Goal: Check status: Check status

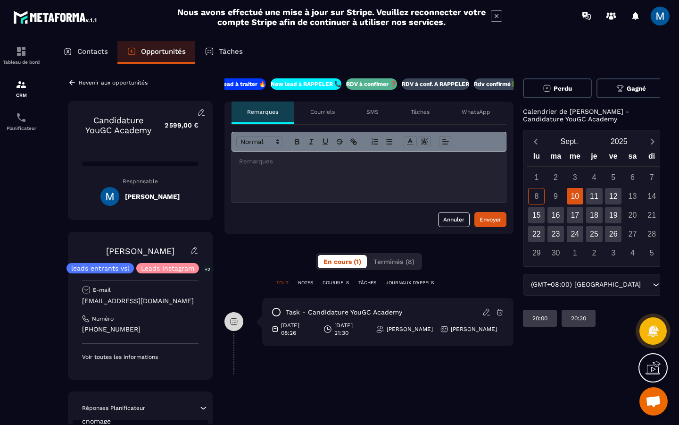
click at [427, 83] on p "RDV à conf. A RAPPELER" at bounding box center [435, 84] width 67 height 8
click at [75, 85] on icon at bounding box center [72, 82] width 8 height 8
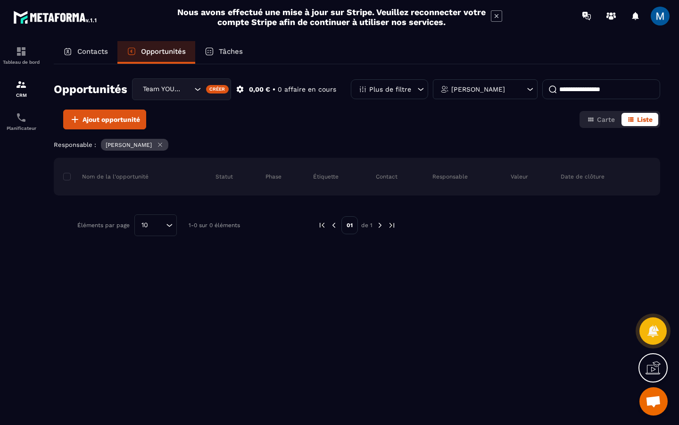
click at [197, 93] on icon "Search for option" at bounding box center [197, 88] width 9 height 9
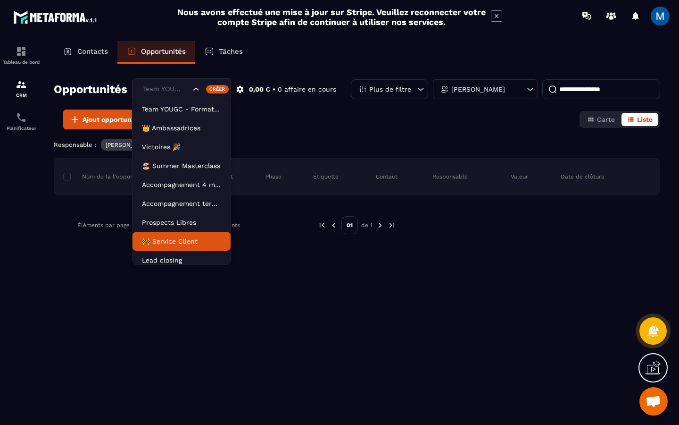
scroll to position [5, 0]
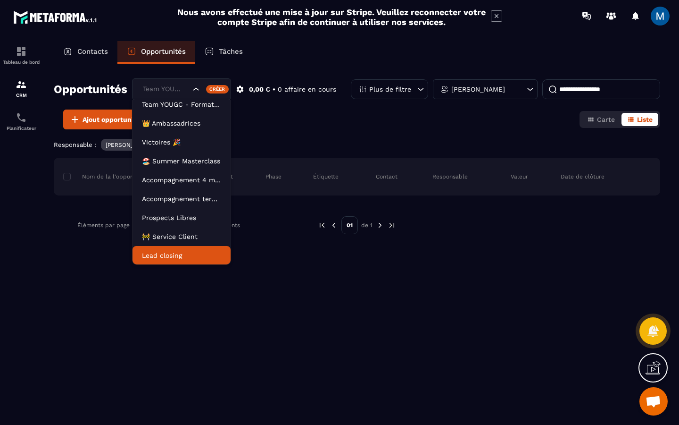
click at [179, 256] on p "Lead closing" at bounding box center [181, 255] width 79 height 9
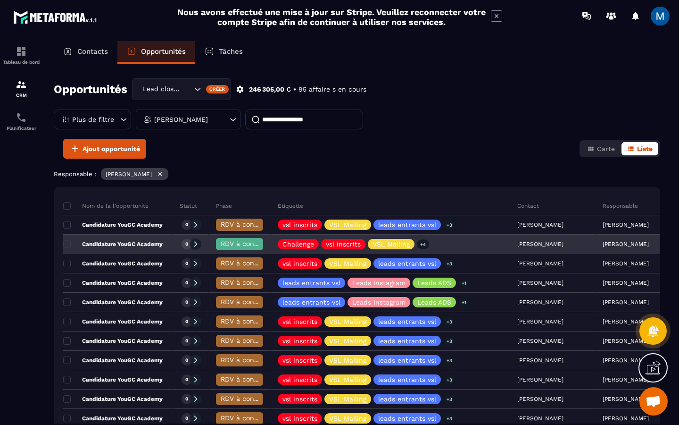
click at [231, 247] on span "RDV à confimer ❓" at bounding box center [251, 244] width 61 height 8
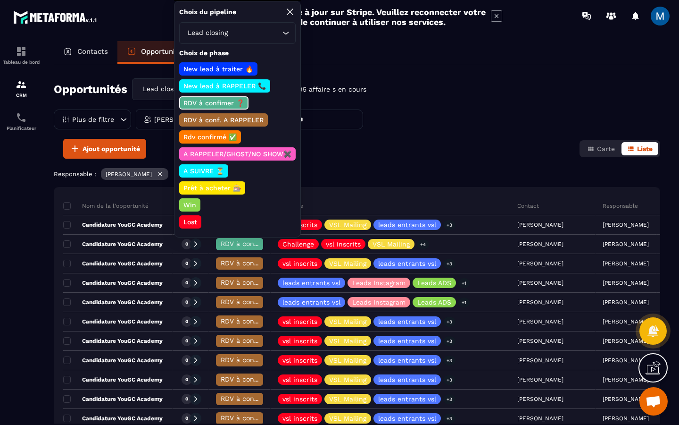
click at [228, 120] on p "RDV à conf. A RAPPELER" at bounding box center [223, 119] width 83 height 9
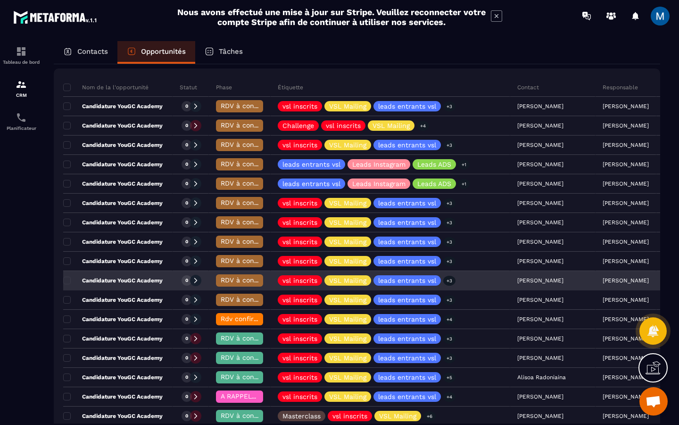
scroll to position [110, 0]
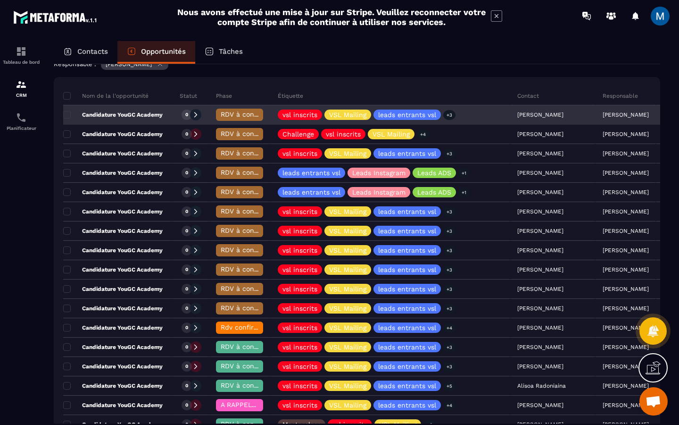
click at [243, 115] on span "RDV à conf. A RAPPELER" at bounding box center [260, 114] width 79 height 8
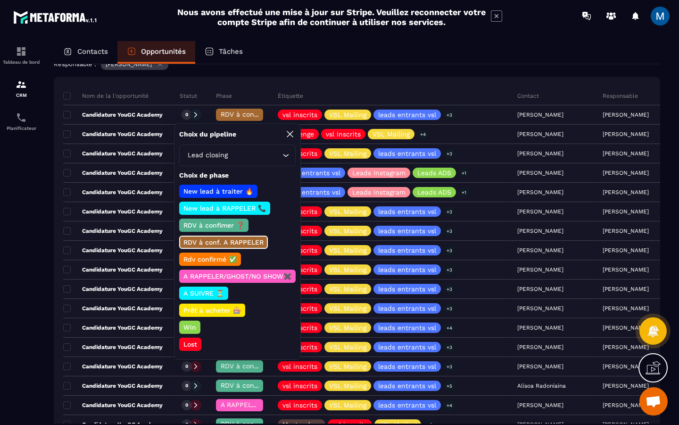
click at [229, 257] on p "Rdv confirmé ✅" at bounding box center [210, 258] width 56 height 9
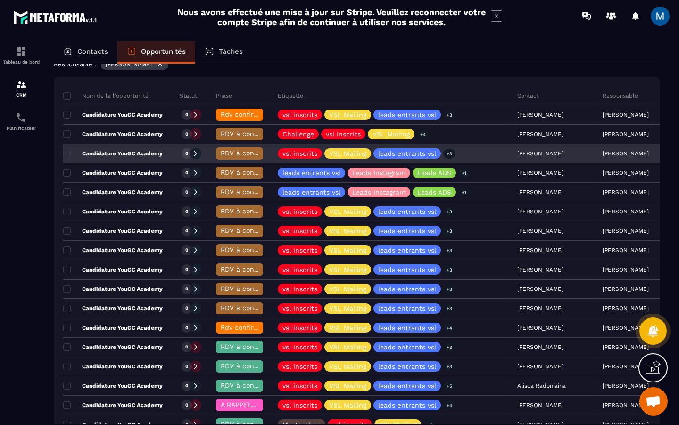
click at [229, 152] on span "RDV à conf. A RAPPELER" at bounding box center [260, 153] width 79 height 8
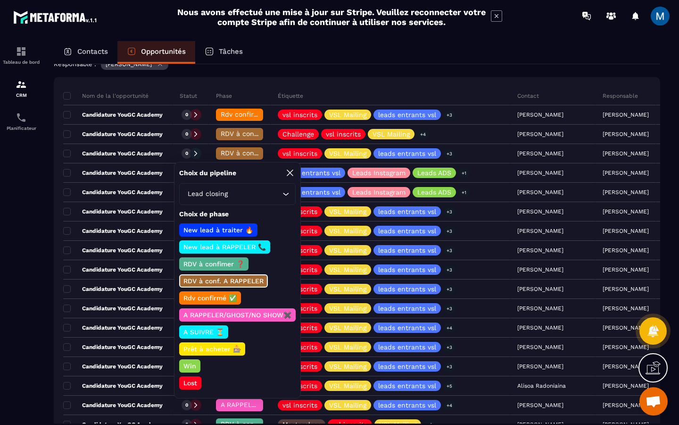
click at [201, 299] on p "Rdv confirmé ✅" at bounding box center [210, 297] width 56 height 9
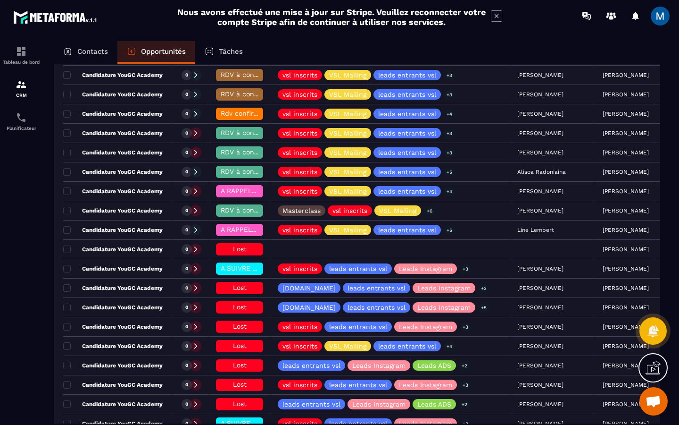
scroll to position [0, 0]
